Goal: Information Seeking & Learning: Learn about a topic

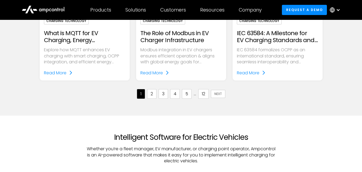
scroll to position [616, 0]
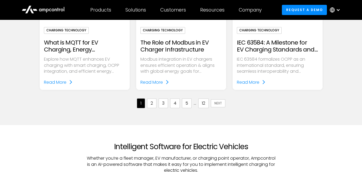
click at [152, 104] on link "2" at bounding box center [151, 103] width 9 height 10
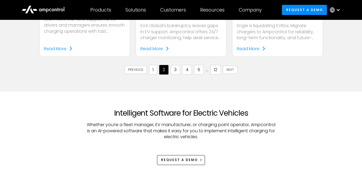
scroll to position [669, 0]
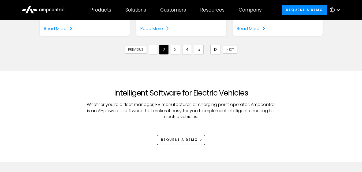
click at [173, 51] on link "3" at bounding box center [175, 50] width 9 height 10
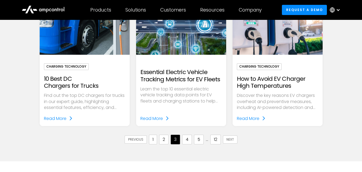
scroll to position [589, 0]
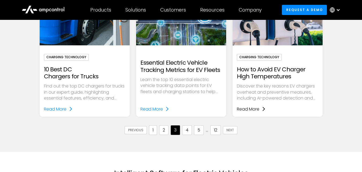
click at [257, 109] on div "Read More" at bounding box center [248, 108] width 22 height 7
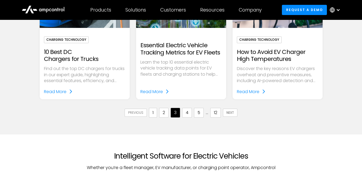
scroll to position [616, 0]
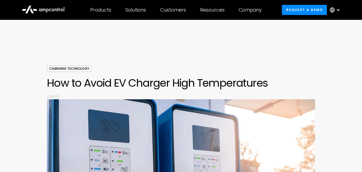
click at [188, 80] on h1 "How to Avoid EV Charger High Temperatures" at bounding box center [181, 82] width 268 height 13
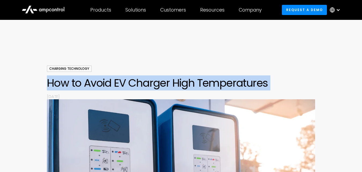
click at [188, 80] on h1 "How to Avoid EV Charger High Temperatures" at bounding box center [181, 82] width 268 height 13
copy div "How to Avoid EV Charger High Temperatures By"
